Goal: Book appointment/travel/reservation

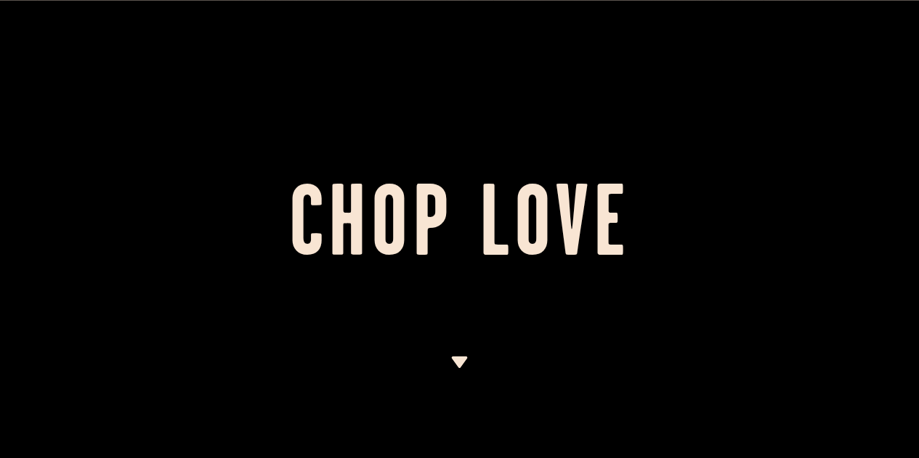
click at [455, 361] on img at bounding box center [459, 363] width 18 height 12
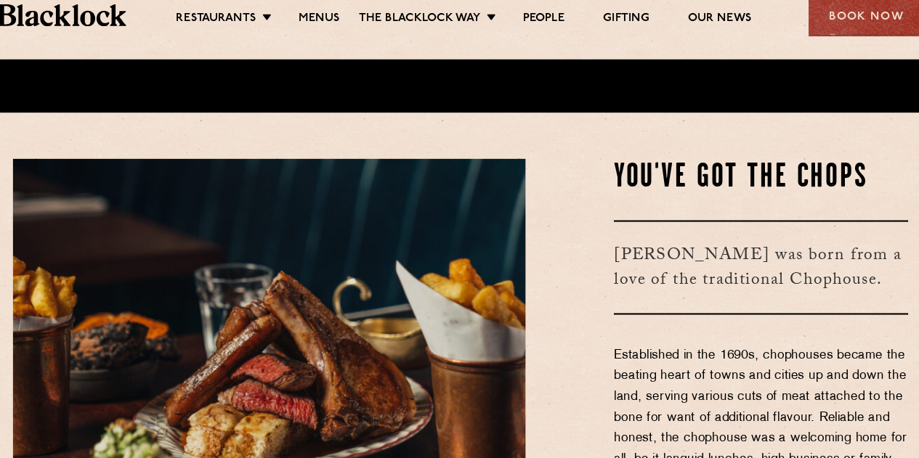
scroll to position [341, 0]
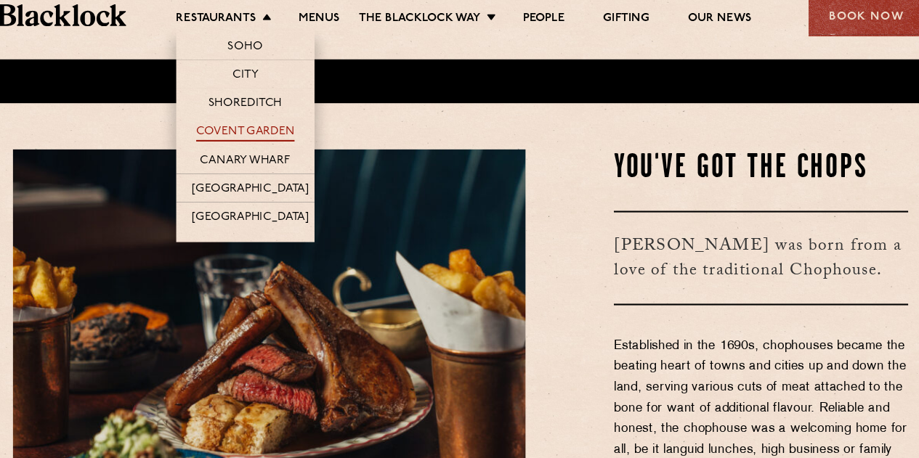
click at [251, 137] on link "Covent Garden" at bounding box center [256, 145] width 94 height 16
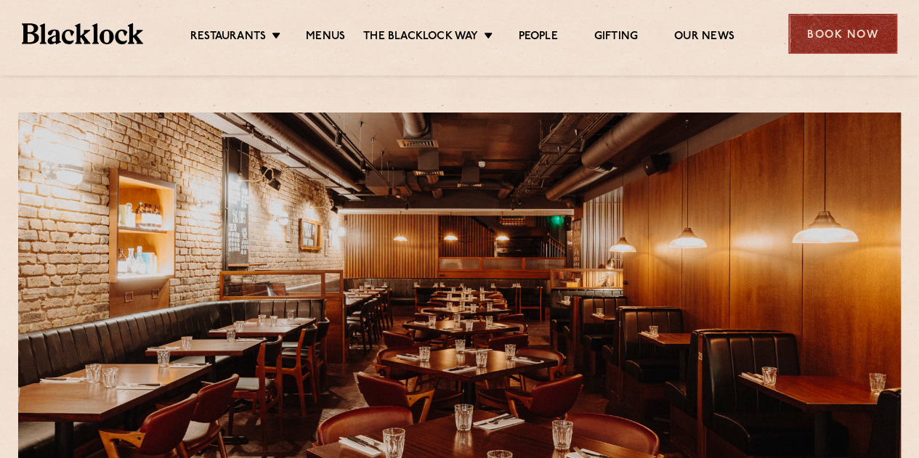
click at [850, 28] on div "Book Now" at bounding box center [842, 34] width 109 height 40
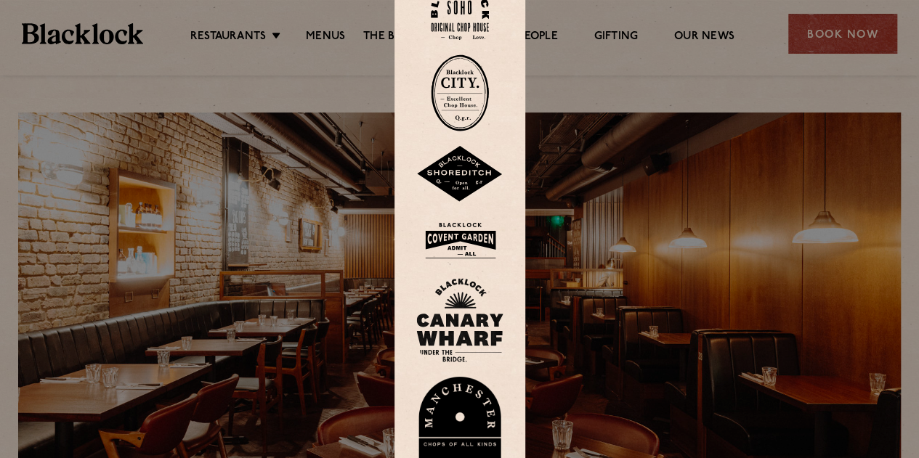
click at [463, 240] on img at bounding box center [459, 240] width 87 height 47
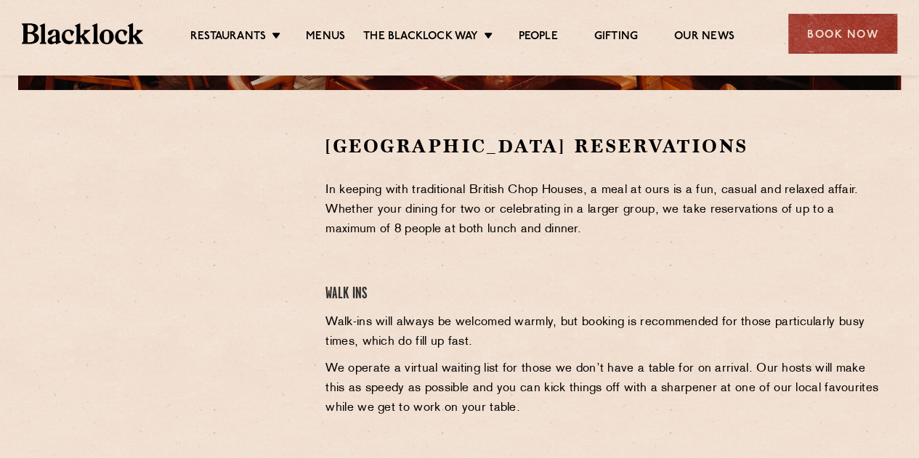
scroll to position [429, 0]
